Goal: Task Accomplishment & Management: Manage account settings

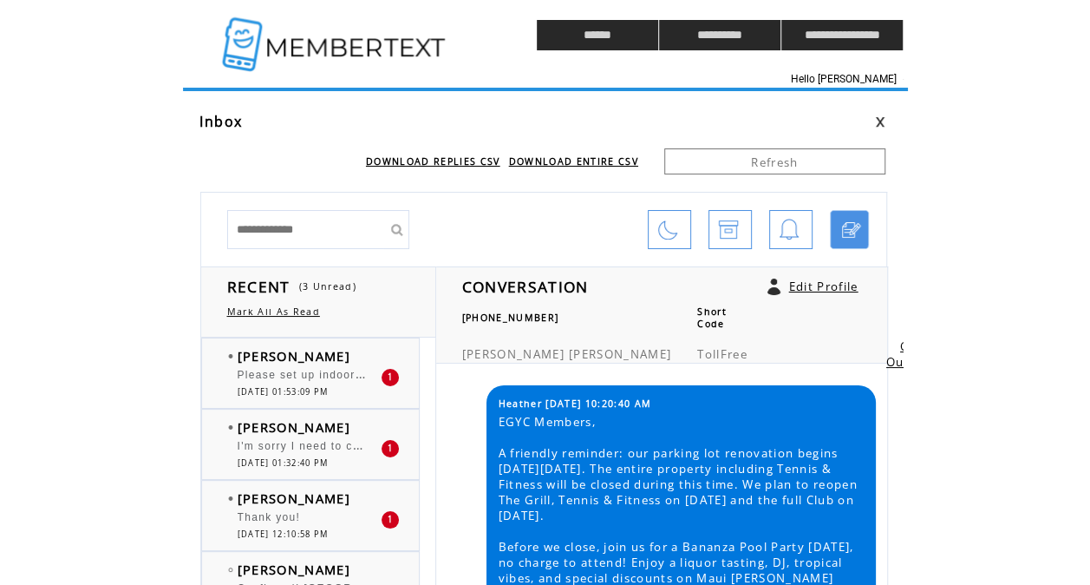
scroll to position [7716, 0]
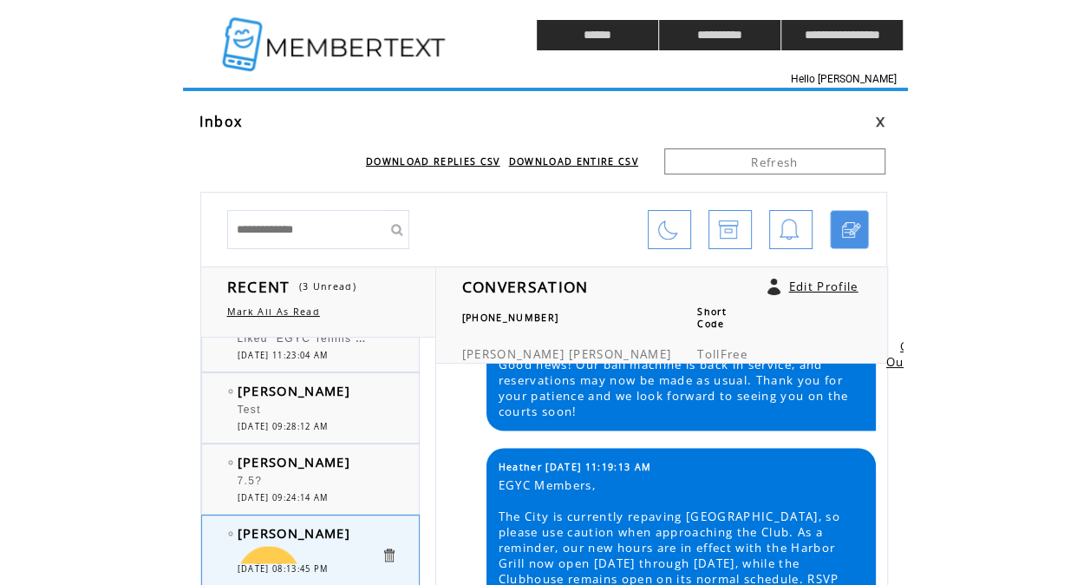
click at [343, 158] on div "DOWNLOAD REPLIES CSV DOWNLOAD ENTIRE CSV" at bounding box center [423, 161] width 429 height 12
click at [362, 50] on td at bounding box center [336, 35] width 306 height 70
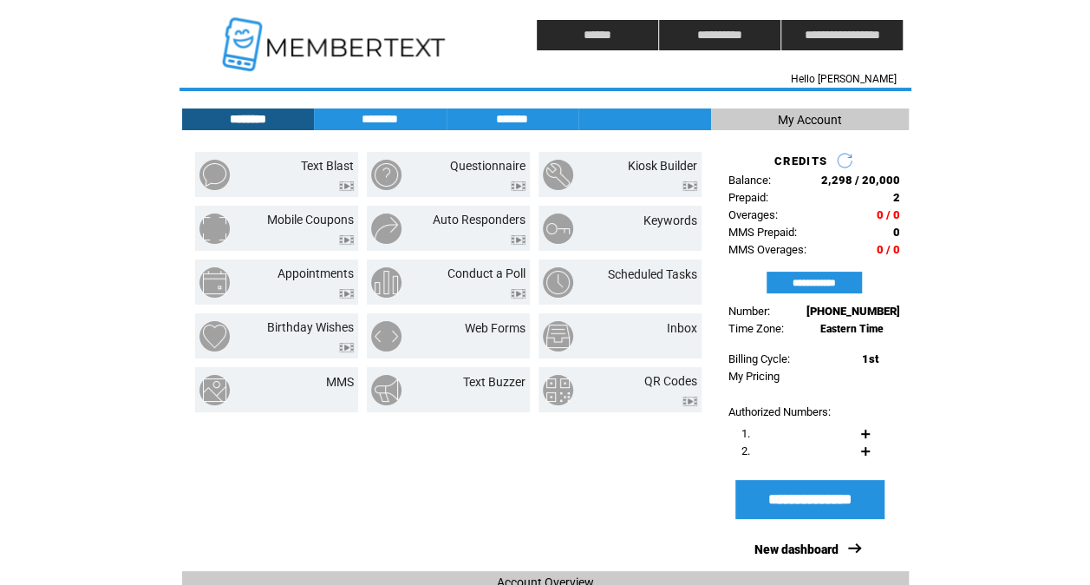
click at [924, 386] on html "**********" at bounding box center [545, 292] width 1090 height 585
click at [426, 47] on td at bounding box center [336, 35] width 306 height 70
click at [603, 71] on td "Hello [PERSON_NAME]" at bounding box center [695, 78] width 415 height 17
